Goal: Information Seeking & Learning: Check status

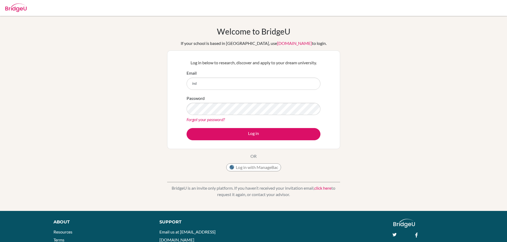
type input "indususan@gmail.com"
click at [187, 128] on button "Log in" at bounding box center [254, 134] width 134 height 12
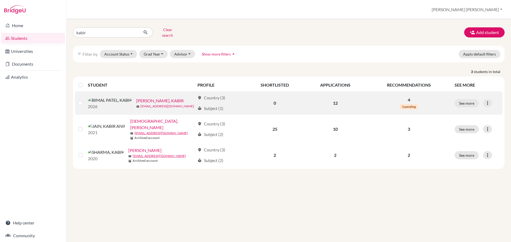
click at [140, 104] on link "7465@gsis.ac.in" at bounding box center [166, 106] width 53 height 5
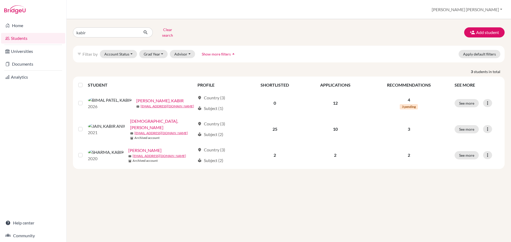
click at [318, 208] on div "kabir Clear search Add student filter_list Filter by Account Status Active acco…" at bounding box center [289, 130] width 444 height 223
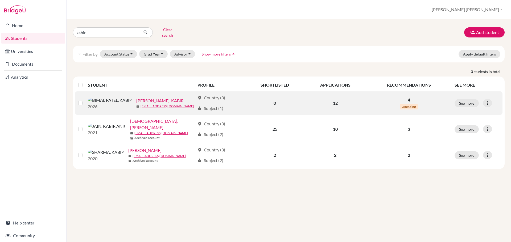
click at [139, 98] on link "BIMAL PATEL, KABIR" at bounding box center [159, 101] width 47 height 6
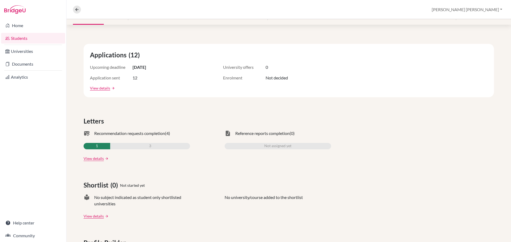
scroll to position [80, 0]
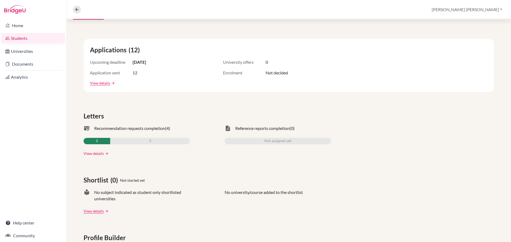
click at [92, 153] on link "View details" at bounding box center [94, 154] width 20 height 6
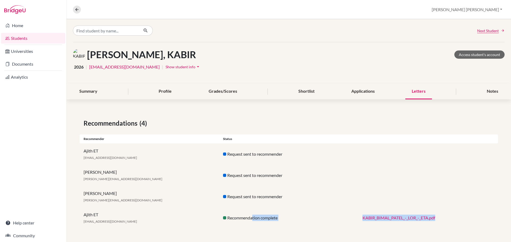
drag, startPoint x: 281, startPoint y: 220, endPoint x: 468, endPoint y: 222, distance: 186.5
click at [456, 222] on div "Ajith ET ajith.e@gsis.ac.in Recommendation complete KABIR_BIMAL_PATEL_-_LOR_-_E…" at bounding box center [289, 218] width 418 height 21
click at [469, 222] on div "Ajith ET ajith.e@gsis.ac.in Recommendation complete KABIR_BIMAL_PATEL_-_LOR_-_E…" at bounding box center [289, 218] width 418 height 21
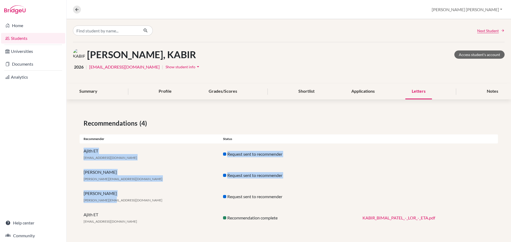
drag, startPoint x: 152, startPoint y: 202, endPoint x: 69, endPoint y: 146, distance: 100.4
click at [69, 146] on div "Recommendations (4) Recommender Status Ajith ET ajith.e@gsis.ac.in Request sent…" at bounding box center [289, 174] width 444 height 136
click at [68, 148] on div "Recommendations (4) Recommender Status Ajith ET ajith.e@gsis.ac.in Request sent…" at bounding box center [289, 174] width 444 height 136
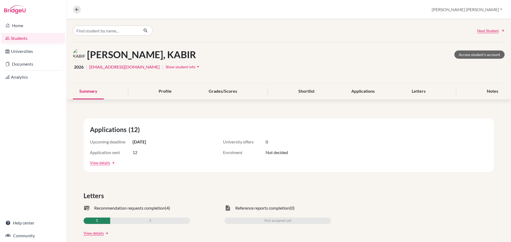
drag, startPoint x: 133, startPoint y: 142, endPoint x: 168, endPoint y: 143, distance: 34.9
click at [168, 143] on div "Upcoming deadline 01 Nov 2025" at bounding box center [143, 142] width 106 height 6
click at [176, 151] on div "Application sent 12" at bounding box center [143, 153] width 106 height 6
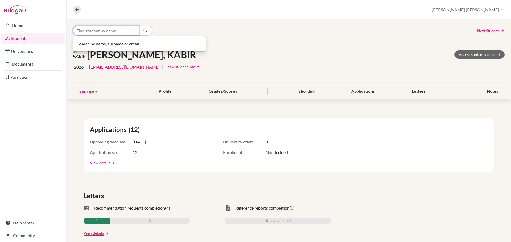
click at [106, 32] on input "Find student by name..." at bounding box center [106, 31] width 66 height 10
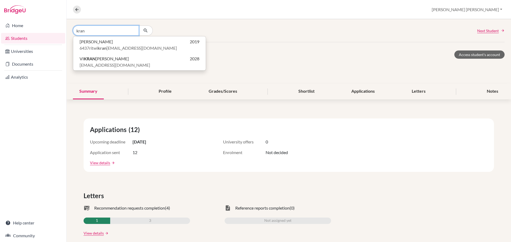
click at [80, 30] on input "kran" at bounding box center [106, 31] width 66 height 10
click at [79, 31] on input "kran" at bounding box center [106, 31] width 66 height 10
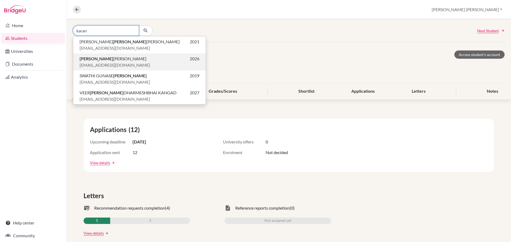
type input "karan"
click at [98, 60] on span "KARAN GAUTAMBHAI PATEL" at bounding box center [113, 59] width 67 height 6
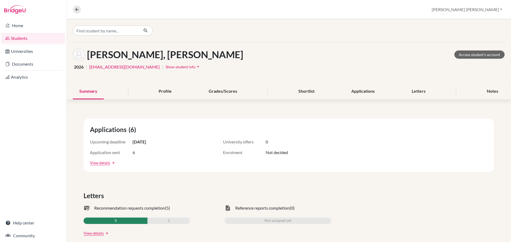
drag, startPoint x: 134, startPoint y: 141, endPoint x: 178, endPoint y: 141, distance: 44.2
click at [178, 141] on div "Upcoming deadline 01 Nov 2025" at bounding box center [143, 142] width 106 height 6
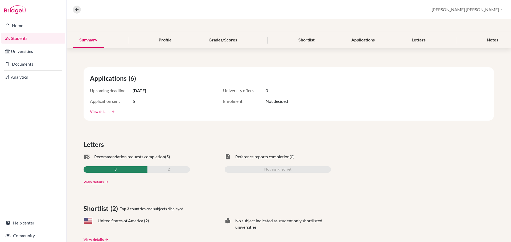
scroll to position [53, 0]
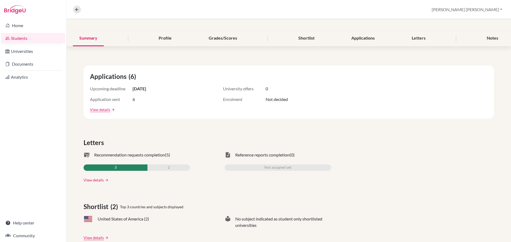
click at [91, 181] on link "View details" at bounding box center [94, 180] width 20 height 6
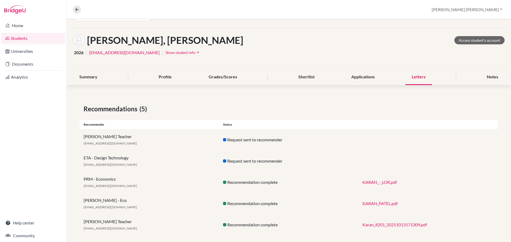
scroll to position [20, 0]
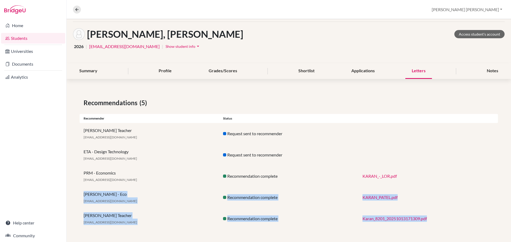
drag, startPoint x: 81, startPoint y: 195, endPoint x: 458, endPoint y: 220, distance: 377.6
click at [458, 220] on div "Recommendations (5) Recommender Status Rajeev - BM Teacher rajeev.n@gsis.ac.in …" at bounding box center [289, 163] width 444 height 157
click at [463, 220] on div "Karan_8201_20251013171309.pdf" at bounding box center [427, 219] width 139 height 6
drag, startPoint x: 452, startPoint y: 222, endPoint x: 76, endPoint y: 196, distance: 376.3
click at [76, 196] on div "Recommendations (5) Recommender Status Rajeev - BM Teacher rajeev.n@gsis.ac.in …" at bounding box center [289, 163] width 444 height 157
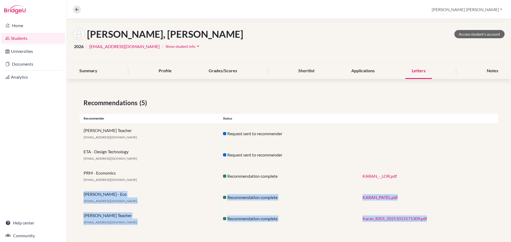
click at [76, 192] on div "Recommendations (5) Recommender Status Rajeev - BM Teacher rajeev.n@gsis.ac.in …" at bounding box center [289, 163] width 444 height 157
click at [76, 193] on div "Recommendations (5) Recommender Status Rajeev - BM Teacher rajeev.n@gsis.ac.in …" at bounding box center [289, 163] width 444 height 157
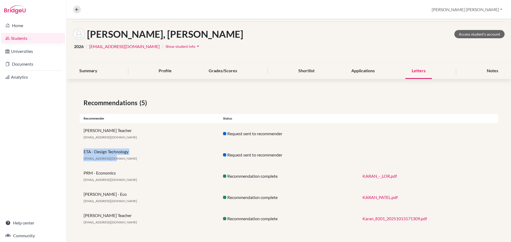
drag, startPoint x: 79, startPoint y: 150, endPoint x: 153, endPoint y: 162, distance: 75.4
click at [151, 163] on div "Recommendations (5) Recommender Status Rajeev - BM Teacher rajeev.n@gsis.ac.in …" at bounding box center [289, 163] width 444 height 157
click at [157, 160] on div "ETA - Design Technology ajith.e@gsis.ac.in" at bounding box center [149, 155] width 139 height 13
click at [74, 9] on button at bounding box center [77, 10] width 8 height 8
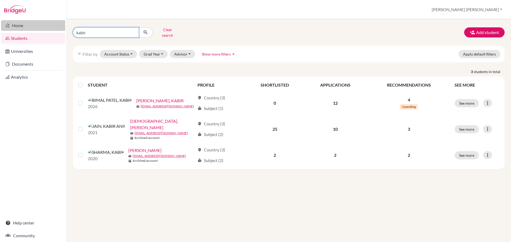
drag, startPoint x: 109, startPoint y: 30, endPoint x: 13, endPoint y: 24, distance: 96.2
click at [12, 27] on div "Home Students Universities Documents Analytics Help center Community Students o…" at bounding box center [255, 121] width 511 height 242
type input "neev"
click at [146, 30] on icon "submit" at bounding box center [145, 32] width 5 height 5
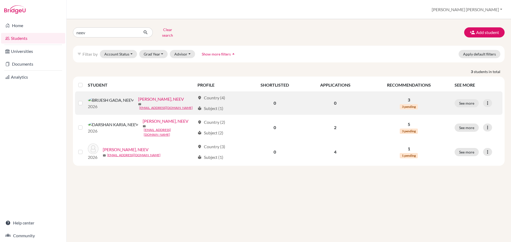
click at [138, 97] on link "BRIJESH GADA, NEEV" at bounding box center [161, 99] width 46 height 6
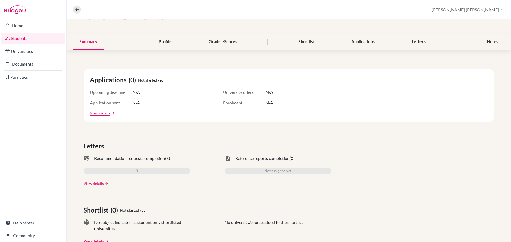
scroll to position [53, 0]
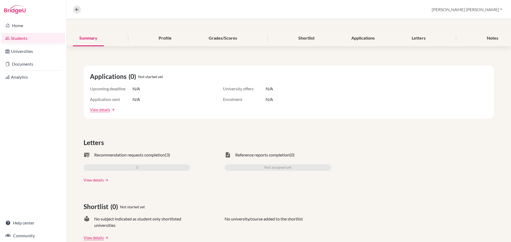
click at [96, 181] on link "View details" at bounding box center [94, 180] width 20 height 6
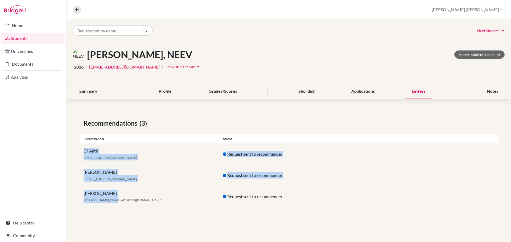
drag, startPoint x: 147, startPoint y: 206, endPoint x: 80, endPoint y: 149, distance: 87.4
click at [80, 149] on div "Recommendations (3) Recommender Status ET Ajith ajith.e@gsis.ac.in Request sent…" at bounding box center [289, 163] width 444 height 114
click at [205, 198] on div "Gargi Gupta gargi.g@gsis.ac.in" at bounding box center [149, 196] width 139 height 13
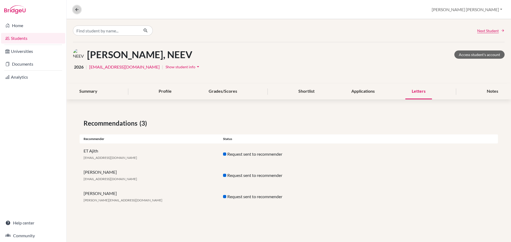
click at [75, 9] on icon at bounding box center [76, 9] width 5 height 5
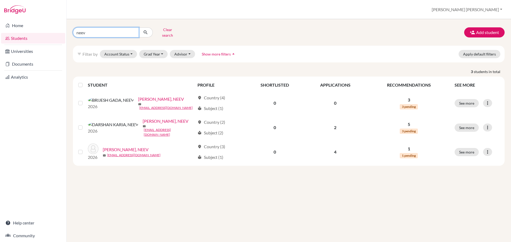
drag, startPoint x: 99, startPoint y: 30, endPoint x: -15, endPoint y: 29, distance: 114.1
click at [0, 29] on html "Home Students Universities Documents Analytics Help center Community Students o…" at bounding box center [255, 121] width 511 height 242
type input "pratham"
click button "submit" at bounding box center [146, 32] width 14 height 10
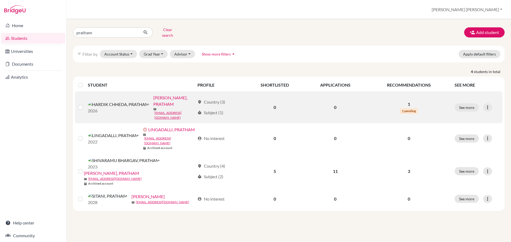
click at [153, 96] on link "HARDIK CHHEDA, PRATHAM" at bounding box center [174, 101] width 42 height 13
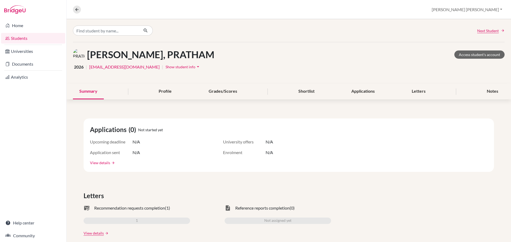
click at [102, 164] on link "View details" at bounding box center [100, 163] width 20 height 6
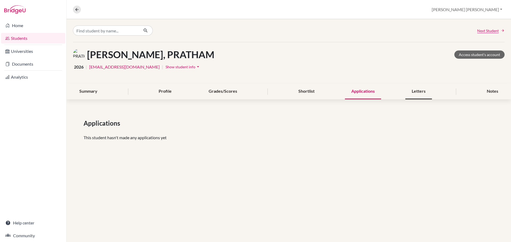
click at [418, 91] on div "Letters" at bounding box center [418, 92] width 27 height 16
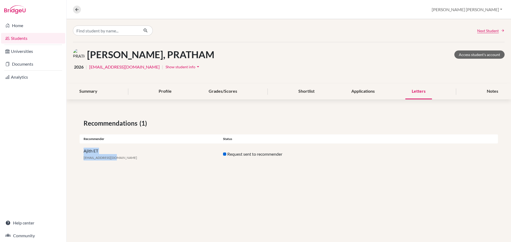
drag, startPoint x: 130, startPoint y: 171, endPoint x: 77, endPoint y: 118, distance: 74.1
click at [79, 144] on div "Recommendations (1) Recommender Status Ajith ET ajith.e@gsis.ac.in Request sent…" at bounding box center [289, 142] width 444 height 72
click at [74, 11] on button at bounding box center [77, 10] width 8 height 8
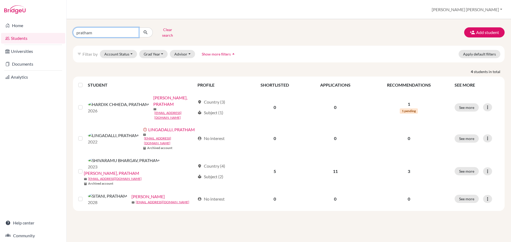
drag, startPoint x: 96, startPoint y: 33, endPoint x: 14, endPoint y: 34, distance: 82.5
click at [10, 32] on div "Home Students Universities Documents Analytics Help center Community Students o…" at bounding box center [255, 121] width 511 height 242
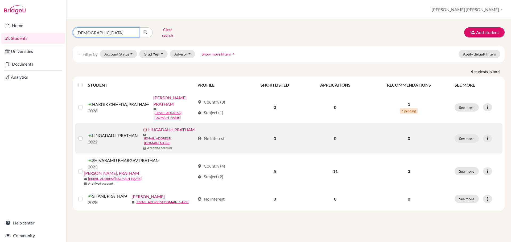
type input "svechh"
click button "submit" at bounding box center [146, 32] width 14 height 10
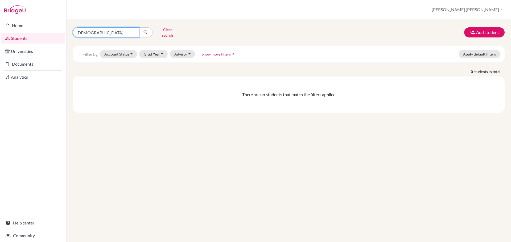
click at [102, 32] on input "svechh" at bounding box center [106, 32] width 66 height 10
type input "svechAA"
click button "submit" at bounding box center [146, 32] width 14 height 10
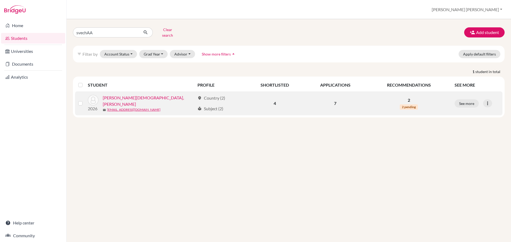
click at [128, 100] on link "KAPIL JAIN, SVECHAA" at bounding box center [149, 101] width 92 height 13
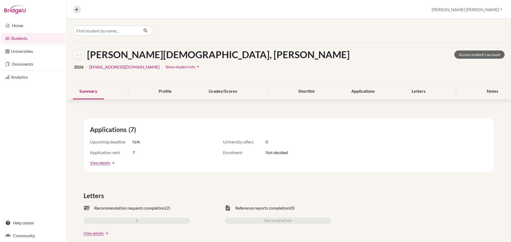
click at [147, 221] on div "2" at bounding box center [137, 221] width 106 height 6
click at [100, 162] on link "View details" at bounding box center [100, 163] width 20 height 6
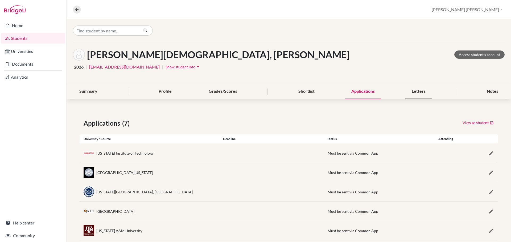
click at [415, 95] on div "Letters" at bounding box center [418, 92] width 27 height 16
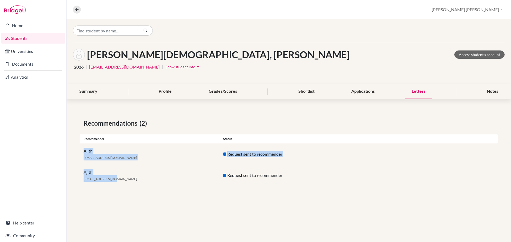
drag, startPoint x: 152, startPoint y: 195, endPoint x: 67, endPoint y: 151, distance: 96.2
click at [67, 151] on div "Recommendations (2) Recommender Status Ajith ajith.e@gsis.ac.in Request sent to…" at bounding box center [289, 152] width 444 height 93
click at [288, 212] on div "KAPIL JAIN, SVECHAA Access student's account 2026 | 8173@gsis.ac.in | Show stud…" at bounding box center [289, 130] width 444 height 223
drag, startPoint x: 312, startPoint y: 204, endPoint x: 59, endPoint y: 147, distance: 259.1
click at [59, 147] on div "Home Students Universities Documents Analytics Help center Community Overview S…" at bounding box center [255, 121] width 511 height 242
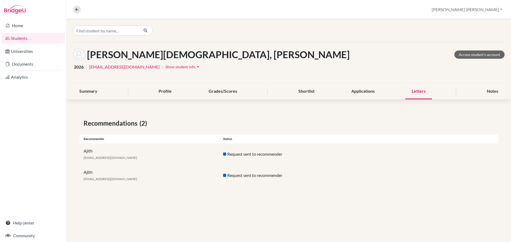
click at [196, 196] on div "Recommendations (2) Recommender Status Ajith ajith.e@gsis.ac.in Request sent to…" at bounding box center [289, 152] width 444 height 93
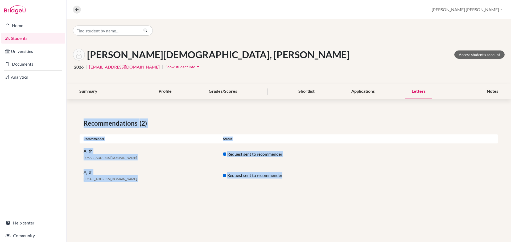
drag, startPoint x: 189, startPoint y: 181, endPoint x: 82, endPoint y: 123, distance: 122.0
click at [82, 123] on div "Recommendations (2) Recommender Status Ajith ajith.e@gsis.ac.in Request sent to…" at bounding box center [289, 152] width 444 height 93
drag, startPoint x: 85, startPoint y: 123, endPoint x: 315, endPoint y: 187, distance: 238.3
click at [312, 185] on div "Recommendations (2) Recommender Status Ajith ajith.e@gsis.ac.in Request sent to…" at bounding box center [289, 152] width 444 height 93
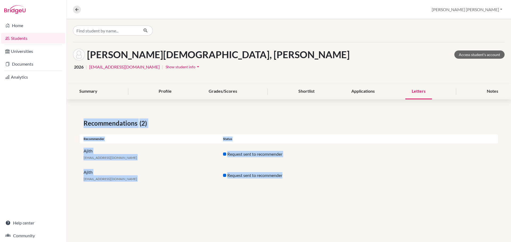
click at [329, 192] on div "Recommendations (2) Recommender Status Ajith ajith.e@gsis.ac.in Request sent to…" at bounding box center [289, 152] width 444 height 93
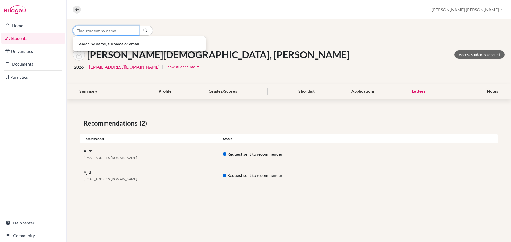
click at [116, 32] on input "Find student by name..." at bounding box center [106, 31] width 66 height 10
type input "RAJVVIR"
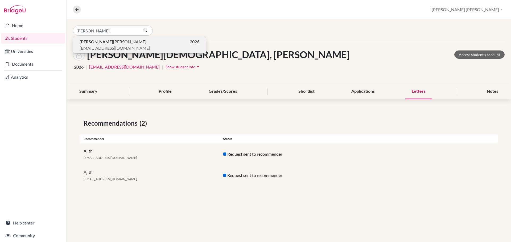
click at [124, 44] on span "RAJVVIR VISHAL CHORDIA" at bounding box center [113, 42] width 67 height 6
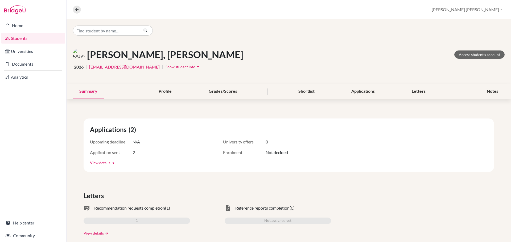
click at [95, 232] on link "View details" at bounding box center [94, 234] width 20 height 6
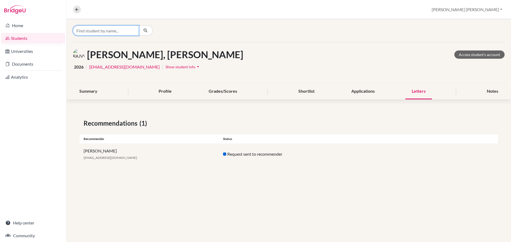
click at [99, 29] on input "Find student by name..." at bounding box center [106, 31] width 66 height 10
type input "MANAV"
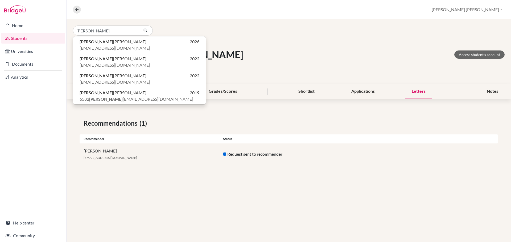
click at [285, 52] on div "VISHAL CHORDIA, RAJVVIR Access student's account" at bounding box center [289, 55] width 432 height 12
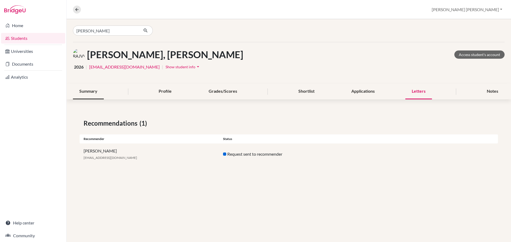
click at [94, 94] on div "Summary" at bounding box center [88, 92] width 31 height 16
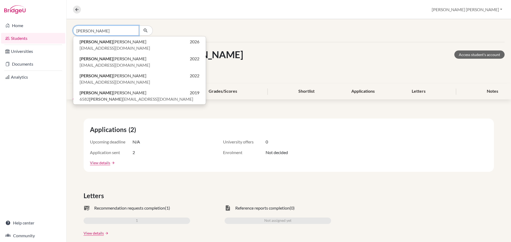
click at [103, 32] on input "MANAV" at bounding box center [106, 31] width 66 height 10
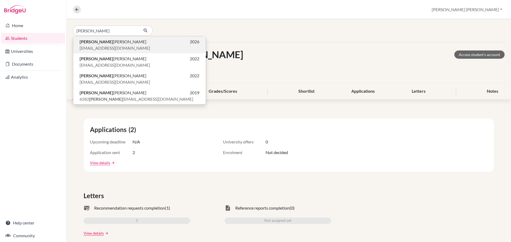
click at [104, 40] on span "MANAV ALKESH PATEL" at bounding box center [113, 42] width 67 height 6
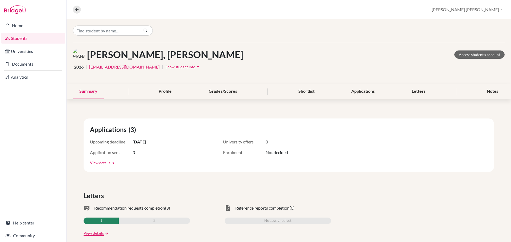
drag, startPoint x: 132, startPoint y: 143, endPoint x: 164, endPoint y: 142, distance: 31.1
click at [164, 142] on div "Upcoming deadline 03 Nov 2025" at bounding box center [143, 142] width 106 height 6
click at [97, 32] on input "Find student by name..." at bounding box center [106, 31] width 66 height 10
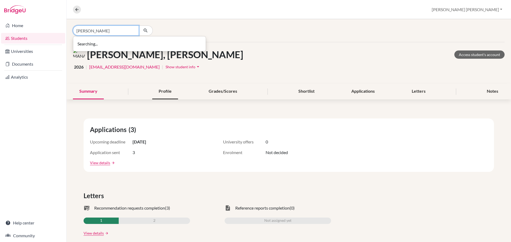
type input "RAJVVIR"
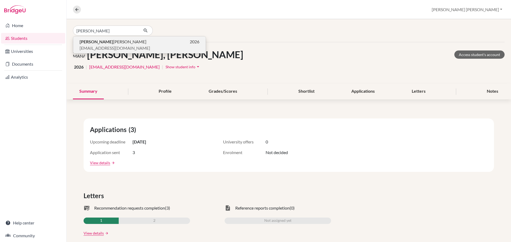
click at [98, 43] on span "RAJVVIR VISHAL CHORDIA" at bounding box center [113, 42] width 67 height 6
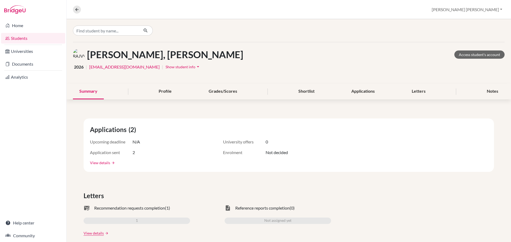
click at [108, 163] on link "View details" at bounding box center [100, 163] width 20 height 6
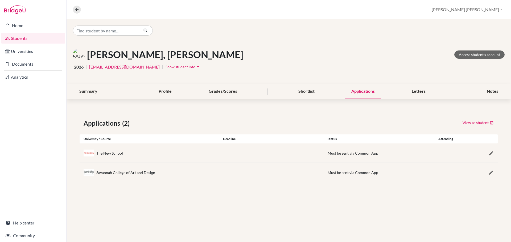
click at [165, 174] on div "Savannah College of Art and Design" at bounding box center [149, 172] width 139 height 11
click at [113, 29] on input "Find student by name..." at bounding box center [106, 31] width 66 height 10
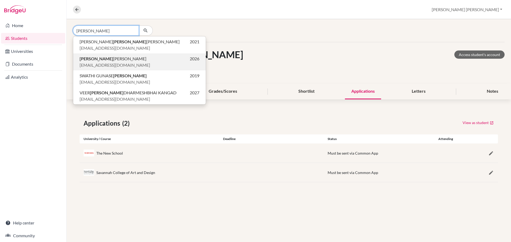
type input "KARAN"
click at [116, 63] on p "8201@gsis.ac.in" at bounding box center [140, 65] width 120 height 6
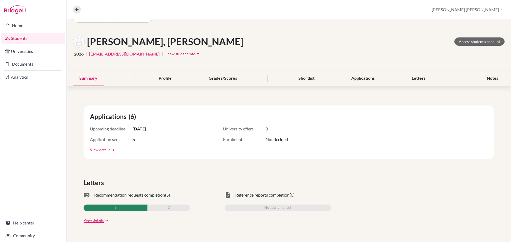
scroll to position [13, 0]
click at [465, 43] on link "Access student's account" at bounding box center [479, 42] width 50 height 8
